Goal: Information Seeking & Learning: Learn about a topic

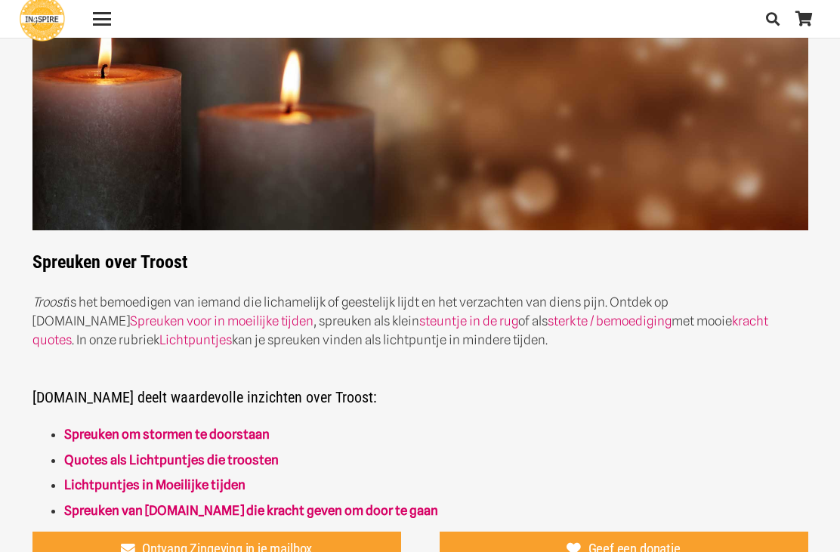
scroll to position [196, 0]
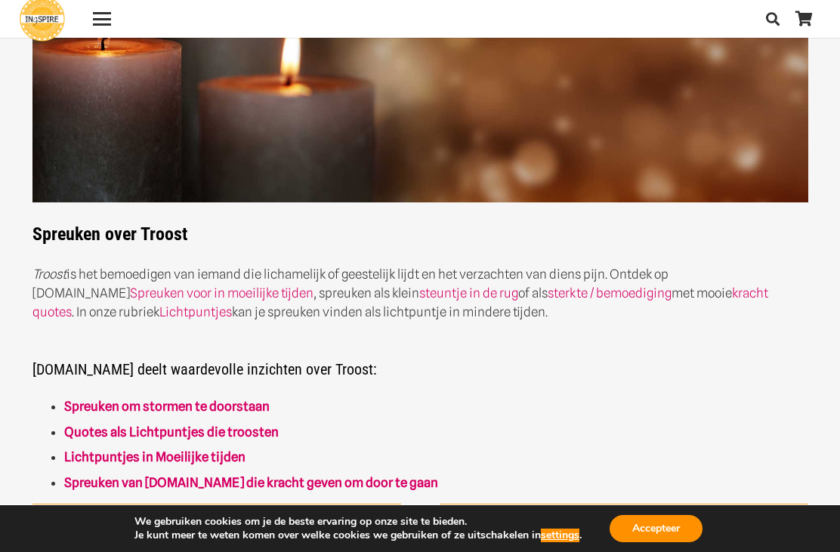
click at [102, 405] on link "Spreuken om stormen te doorstaan" at bounding box center [167, 406] width 206 height 15
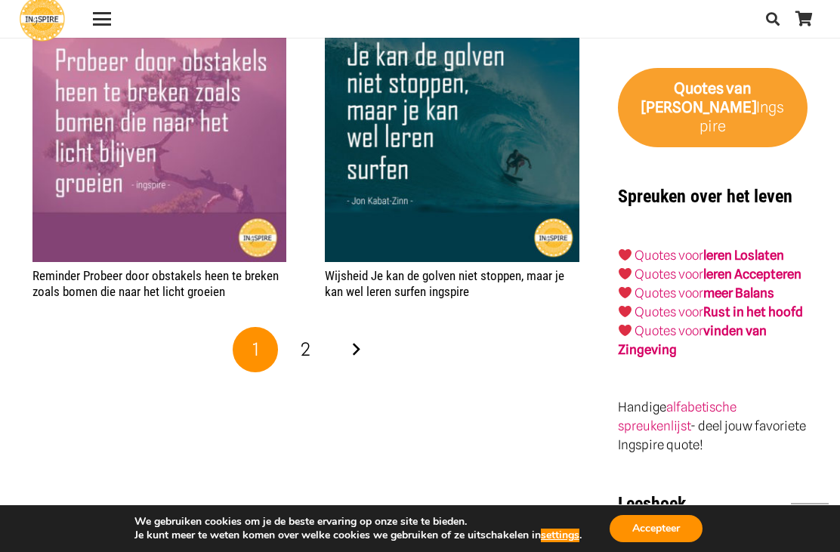
scroll to position [2537, 0]
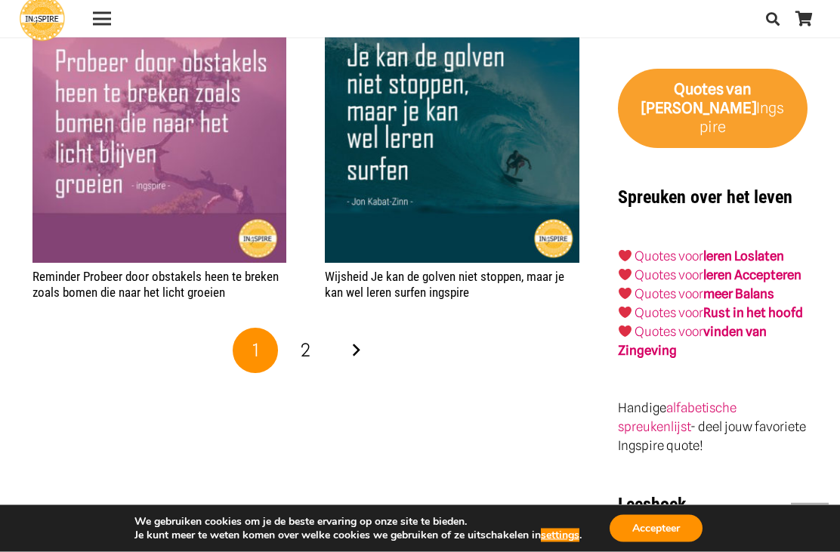
click at [305, 346] on span "2" at bounding box center [306, 351] width 10 height 22
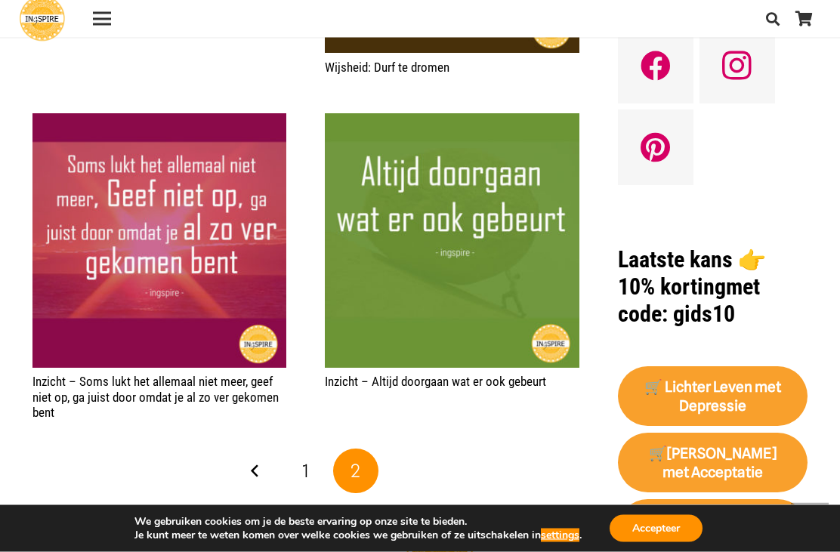
scroll to position [1381, 0]
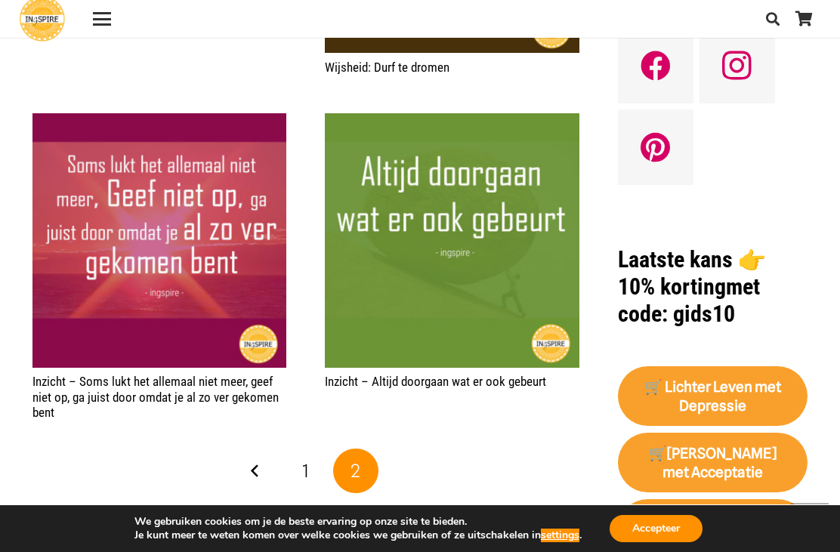
click at [300, 469] on link "1" at bounding box center [305, 471] width 45 height 45
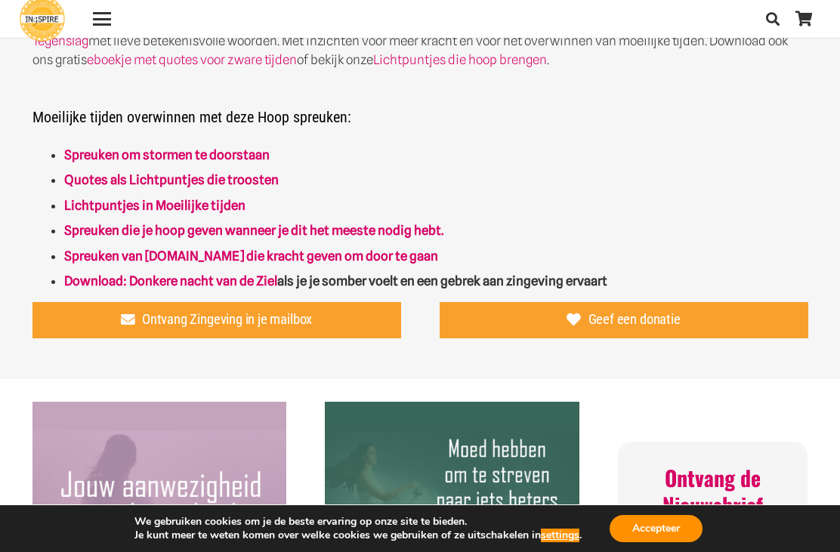
scroll to position [450, 0]
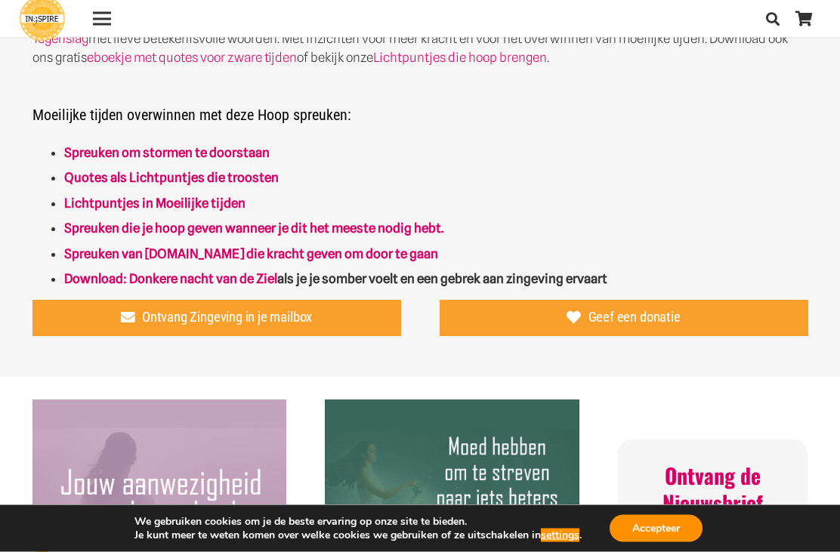
click at [82, 206] on link "Lichtpuntjes in Moeilijke tijden" at bounding box center [154, 203] width 181 height 15
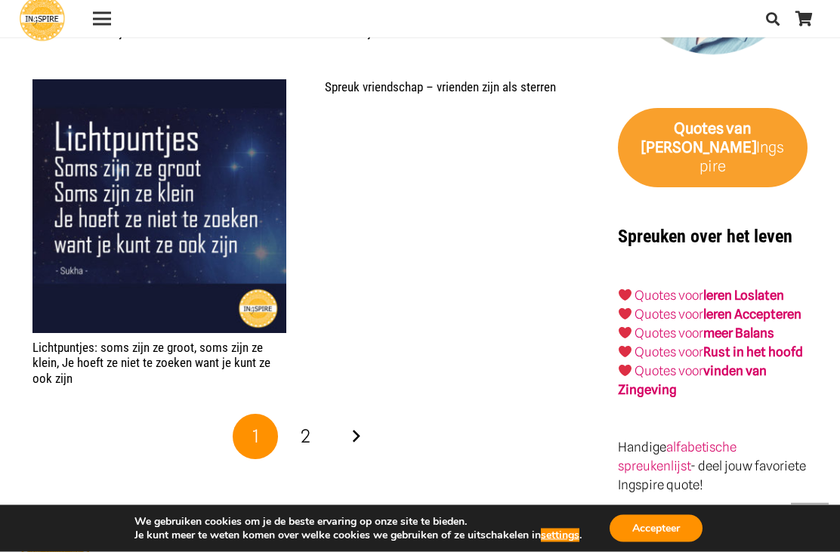
scroll to position [2334, 0]
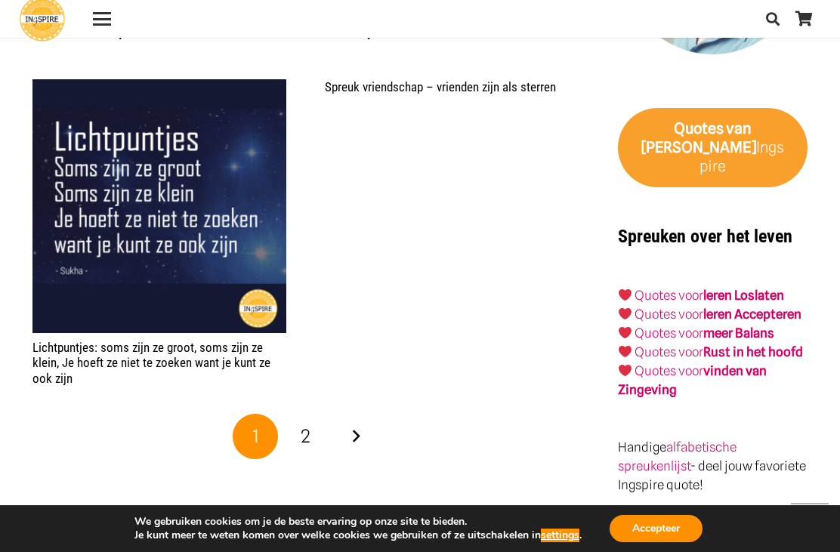
click at [315, 432] on link "2" at bounding box center [305, 436] width 45 height 45
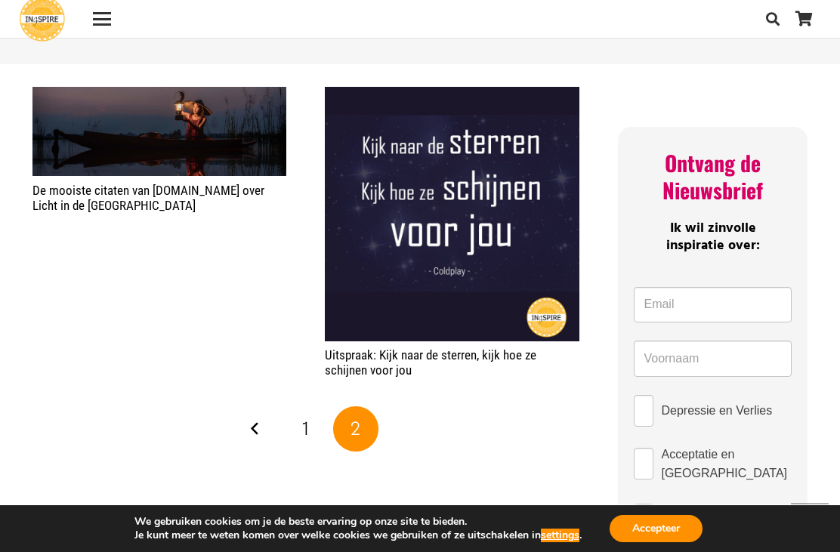
scroll to position [600, 0]
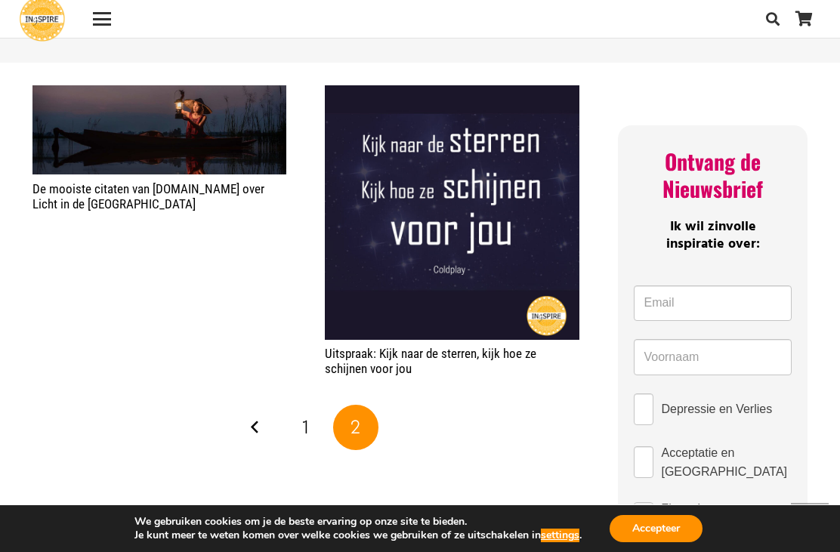
click at [308, 425] on span "1" at bounding box center [305, 427] width 7 height 22
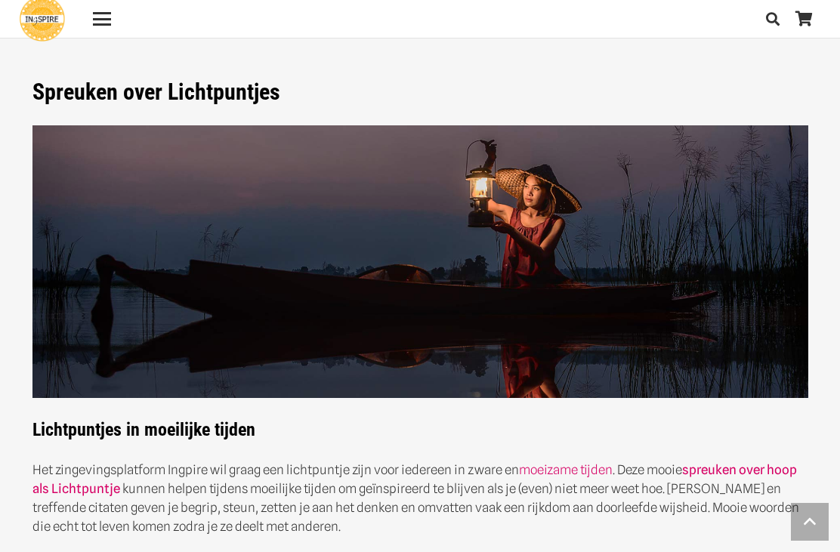
scroll to position [2383, 0]
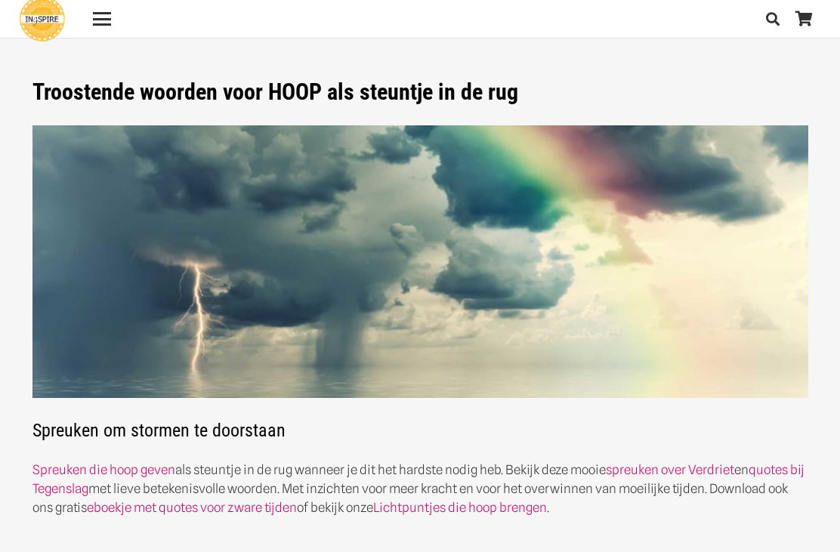
scroll to position [499, 0]
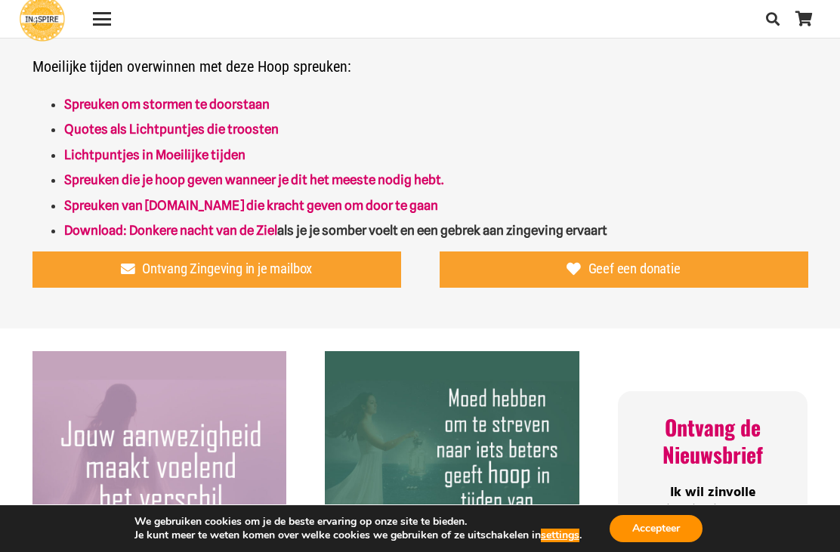
click at [82, 178] on strong "Spreuken die je hoop geven wanneer je dit het meeste nodig hebt." at bounding box center [253, 179] width 379 height 15
click at [158, 227] on link "Download: Donkere nacht van de Ziel" at bounding box center [170, 230] width 213 height 15
click at [87, 128] on link "Quotes als Lichtpuntjes die troosten" at bounding box center [171, 129] width 215 height 15
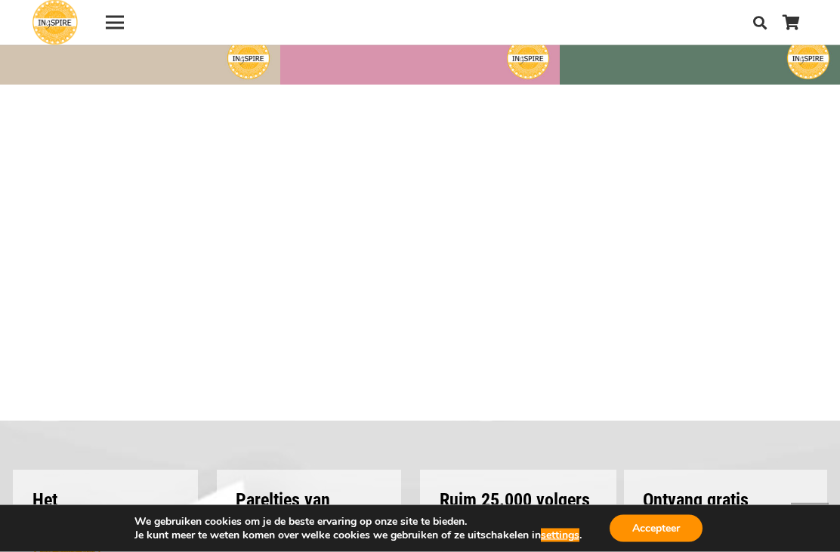
scroll to position [2050, 0]
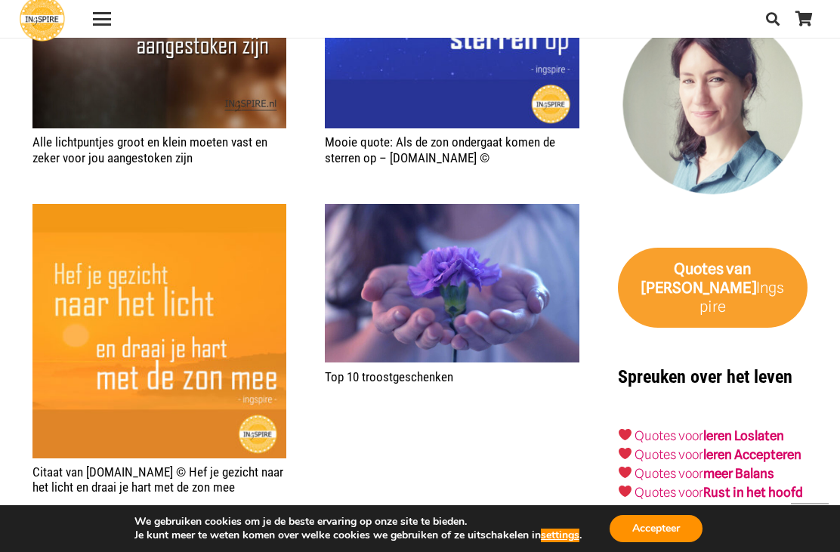
scroll to position [2380, 0]
